Goal: Transaction & Acquisition: Book appointment/travel/reservation

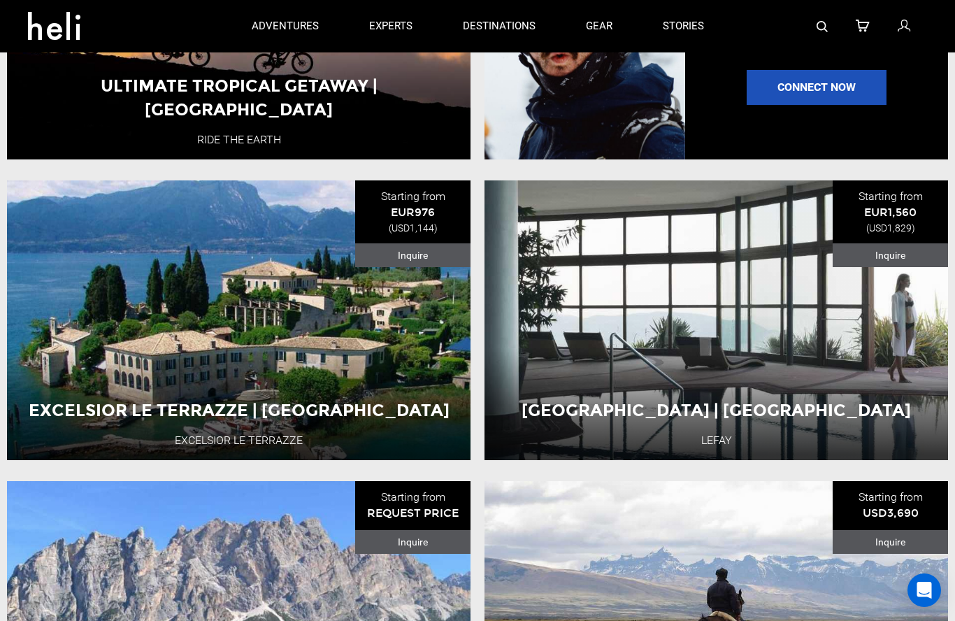
scroll to position [1660, 0]
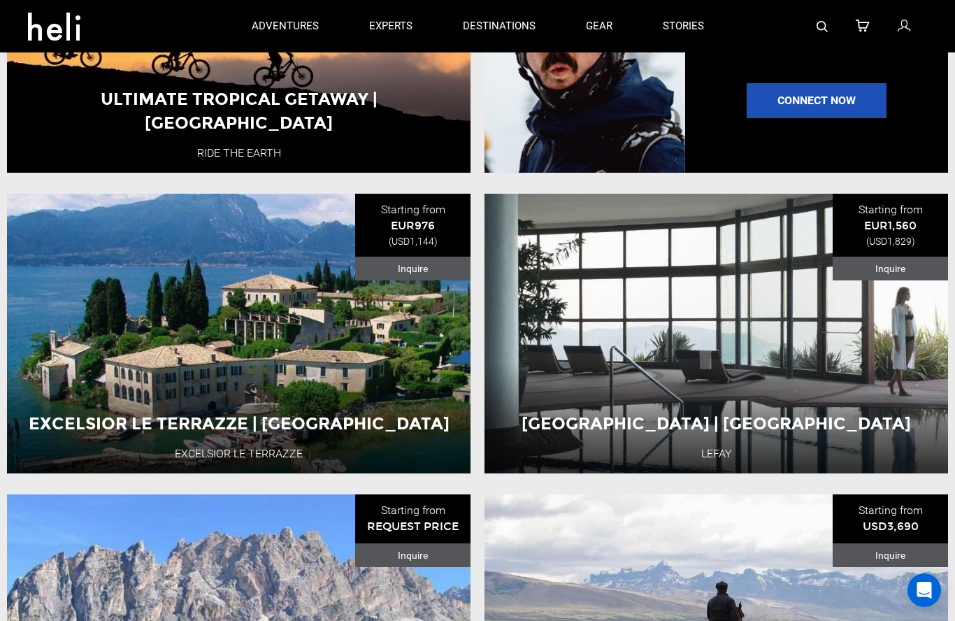
click at [219, 417] on button "View Adventure" at bounding box center [239, 399] width 140 height 35
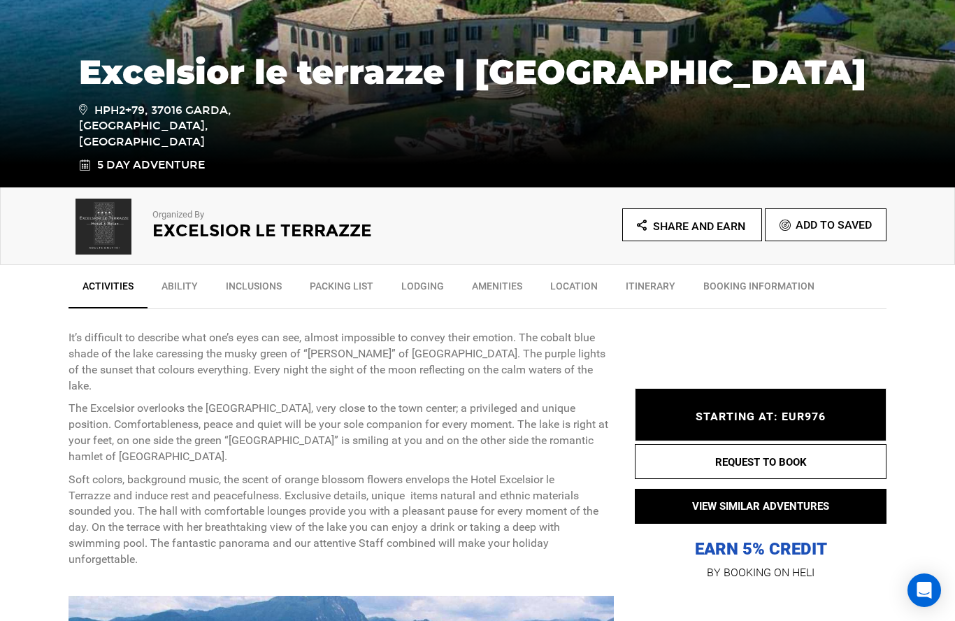
scroll to position [285, 0]
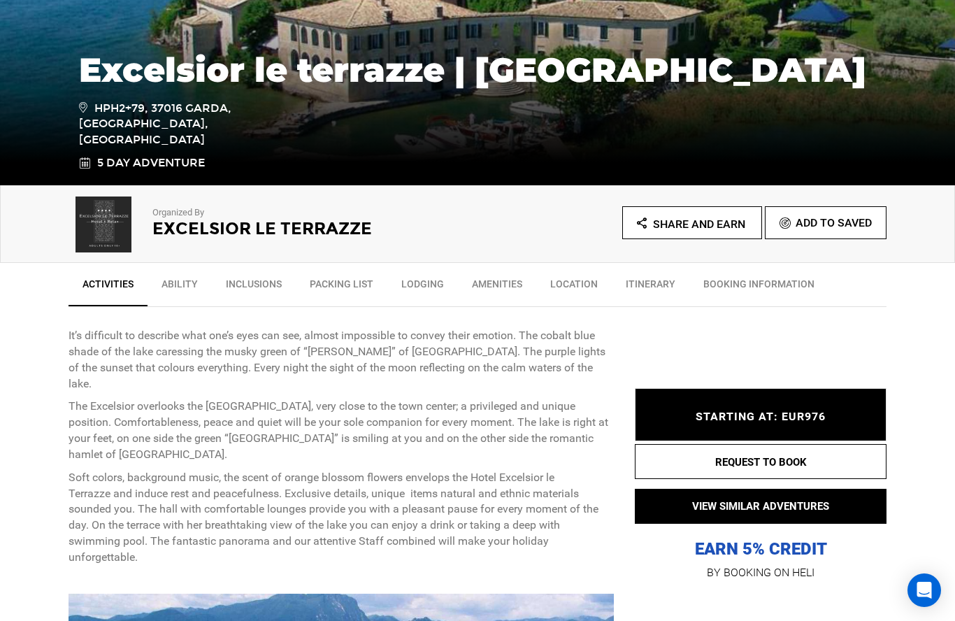
click at [414, 304] on link "Lodging" at bounding box center [422, 287] width 71 height 35
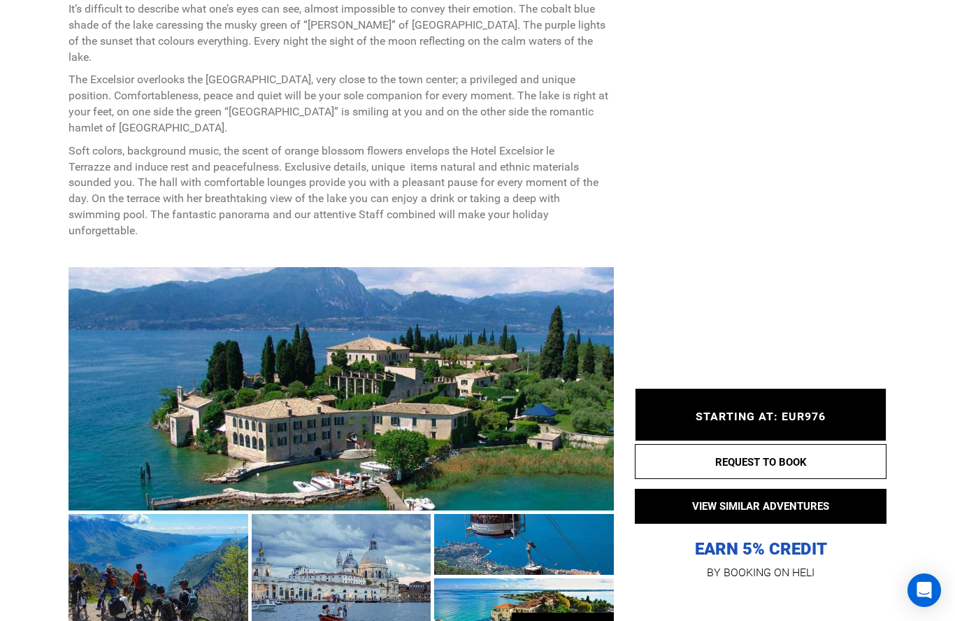
click at [417, 204] on p "Soft colors, background music, the scent of orange blossom flowers envelops the…" at bounding box center [340, 191] width 545 height 96
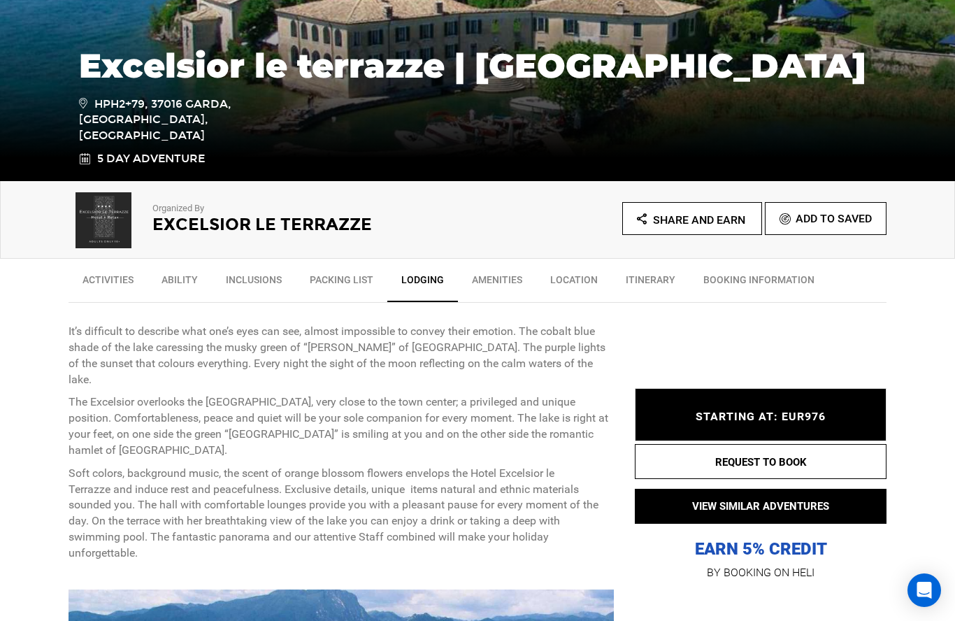
scroll to position [297, 0]
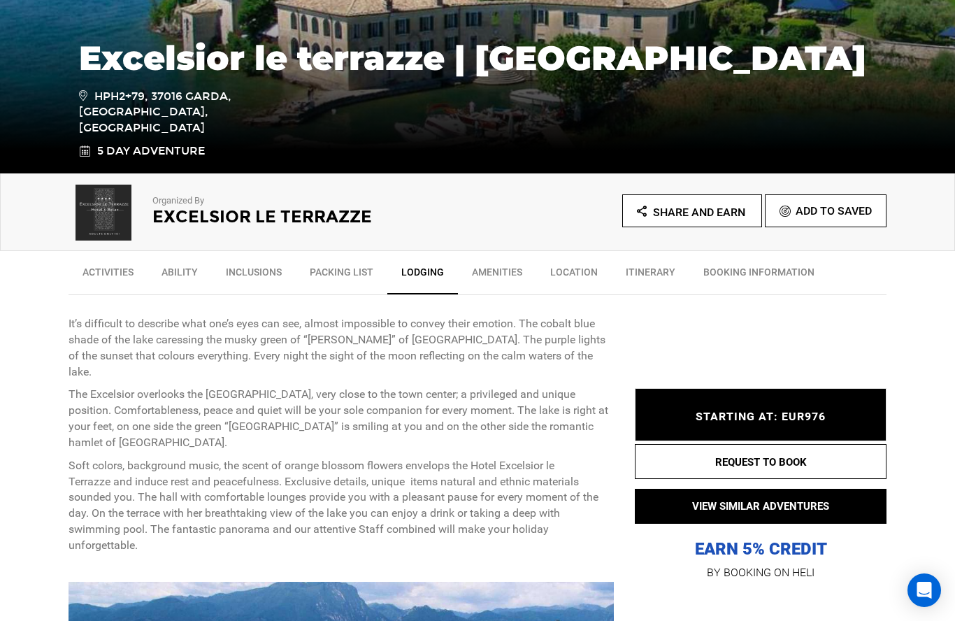
click at [756, 278] on link "BOOKING INFORMATION" at bounding box center [758, 275] width 139 height 35
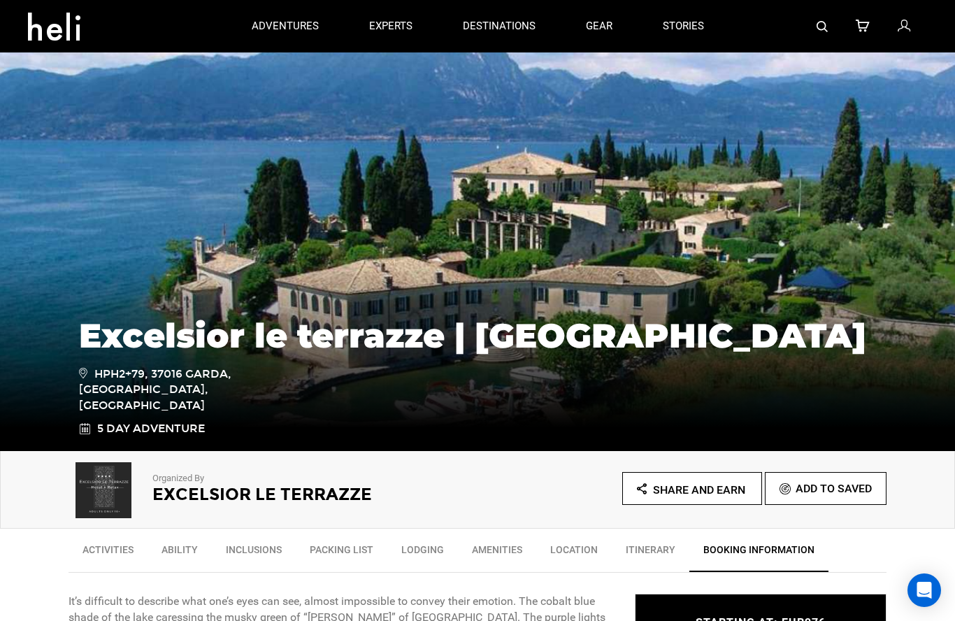
scroll to position [0, 0]
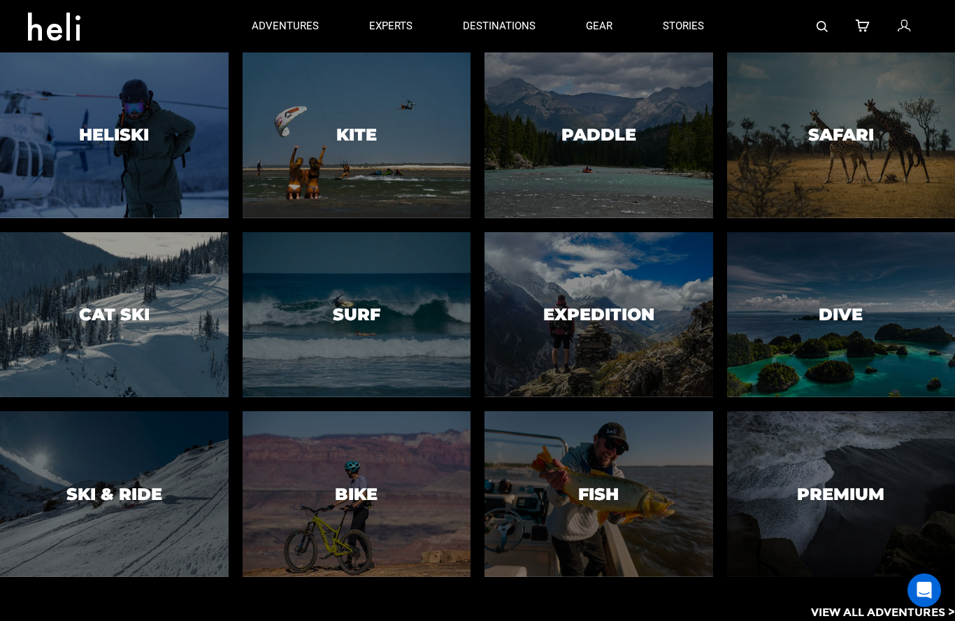
click at [356, 503] on h3 "Bike" at bounding box center [356, 494] width 43 height 18
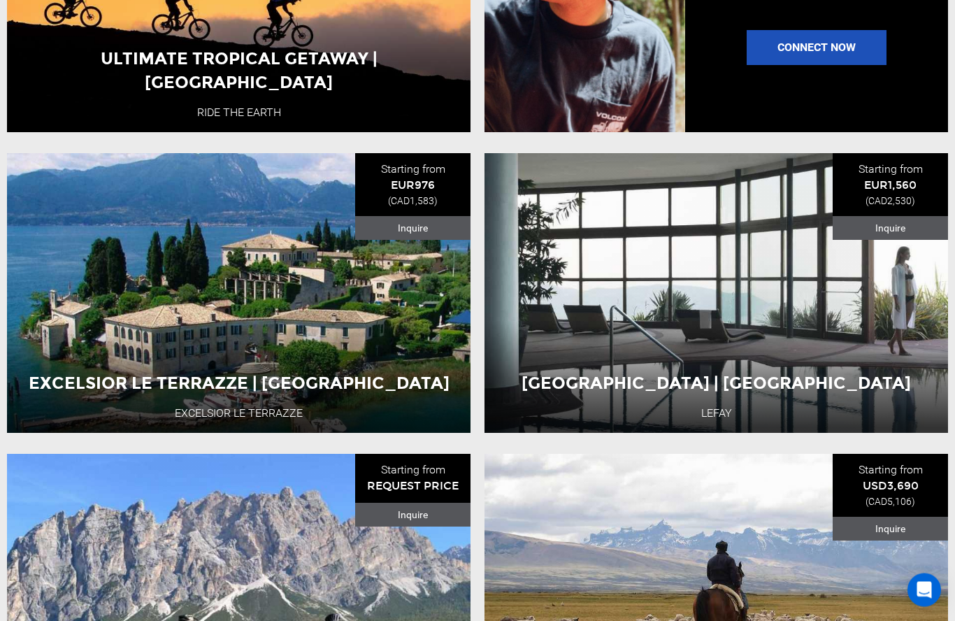
scroll to position [1701, 0]
click at [219, 307] on div "Italy 5 Day Adventure" at bounding box center [239, 311] width 278 height 47
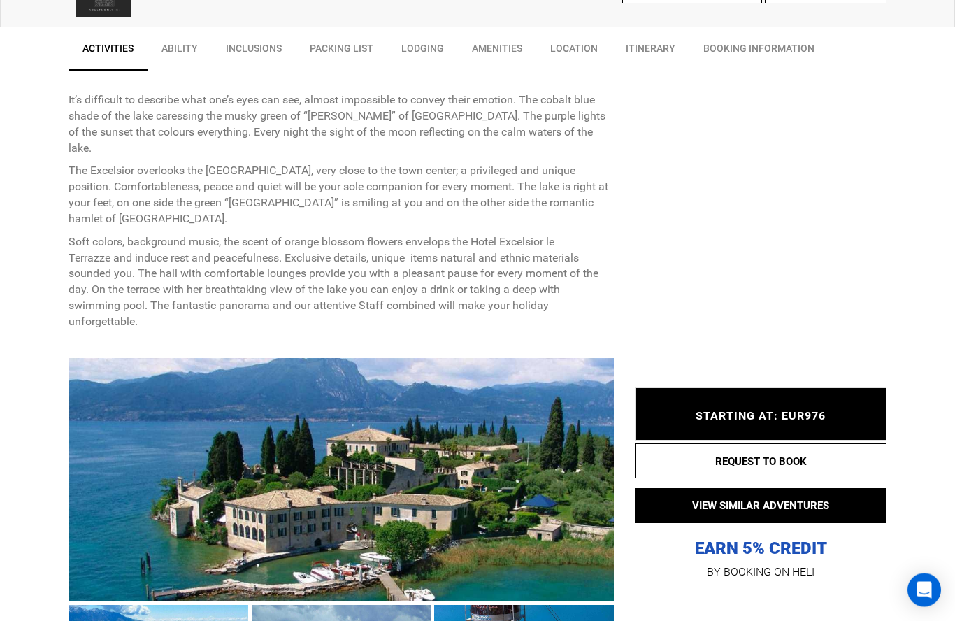
scroll to position [526, 0]
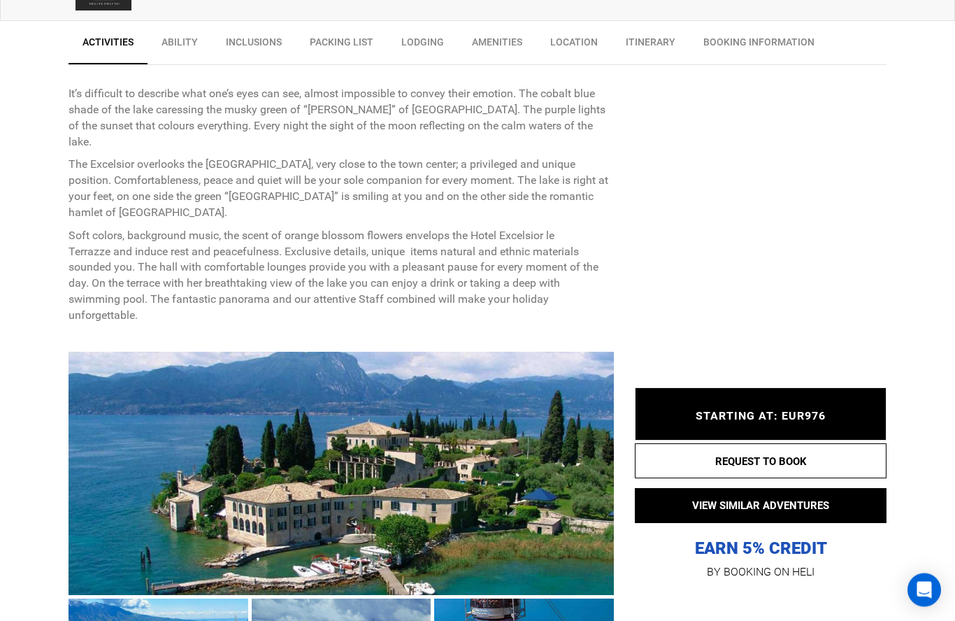
click at [795, 441] on div "STARTING AT: EUR976 STARTING AT: EUR976" at bounding box center [761, 414] width 252 height 53
click at [811, 423] on span "STARTING AT: EUR976" at bounding box center [760, 416] width 130 height 13
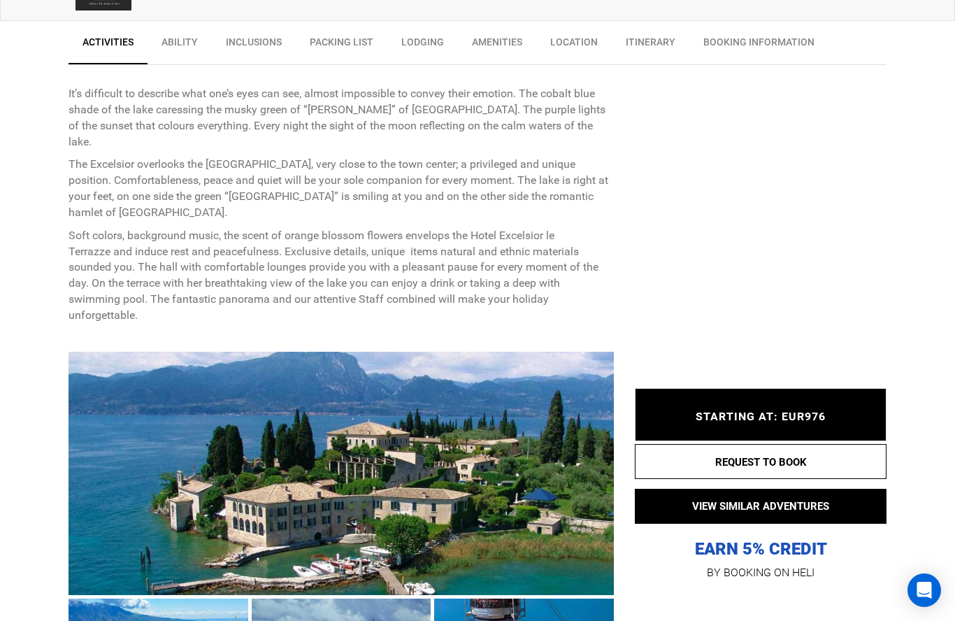
click at [811, 523] on button "VIEW SIMILAR ADVENTURES" at bounding box center [761, 505] width 252 height 35
